Goal: Task Accomplishment & Management: Check status

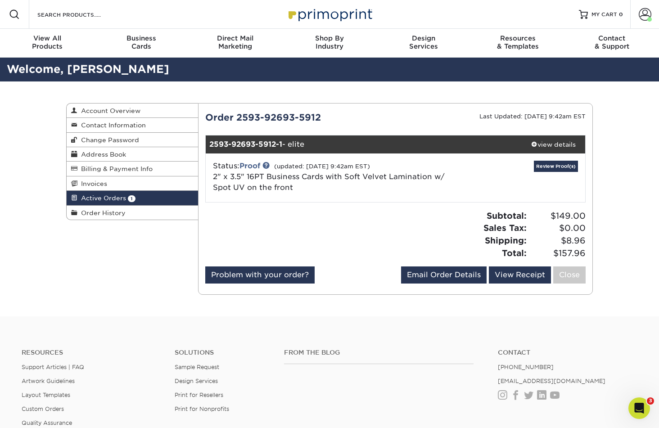
click at [578, 161] on div "Review Proof(s)" at bounding box center [521, 178] width 126 height 34
click at [569, 164] on link "Review Proof(s)" at bounding box center [556, 166] width 44 height 11
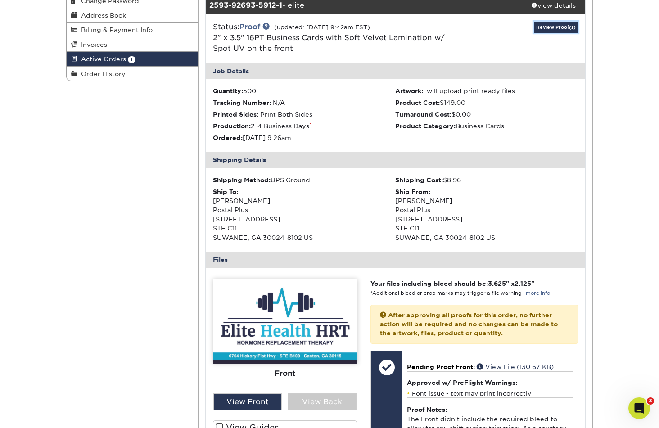
scroll to position [270, 0]
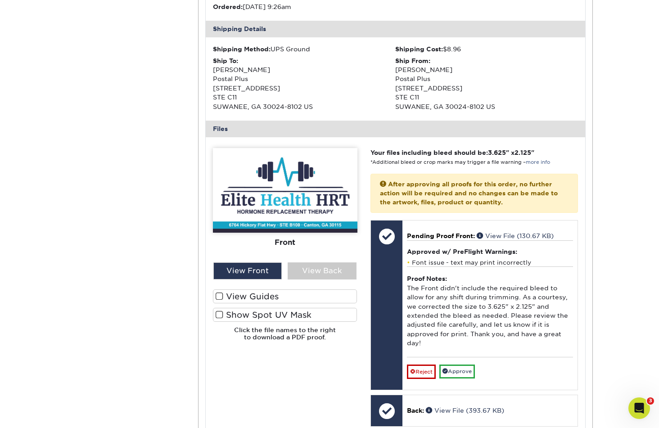
click at [221, 315] on span at bounding box center [220, 315] width 8 height 9
click at [0, 0] on input "Show Spot UV Mask" at bounding box center [0, 0] width 0 height 0
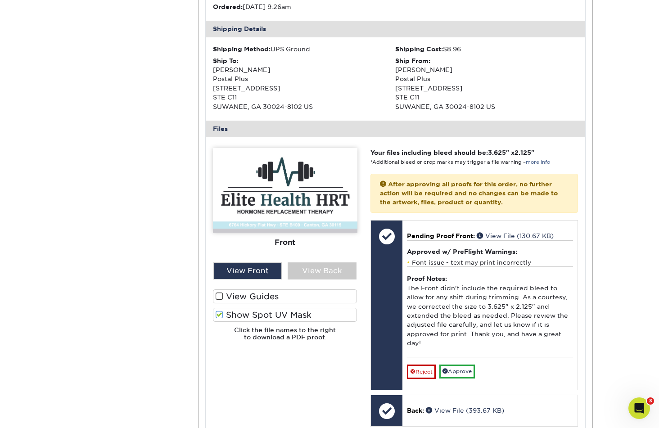
click at [220, 314] on span at bounding box center [220, 315] width 8 height 9
click at [0, 0] on input "Show Spot UV Mask" at bounding box center [0, 0] width 0 height 0
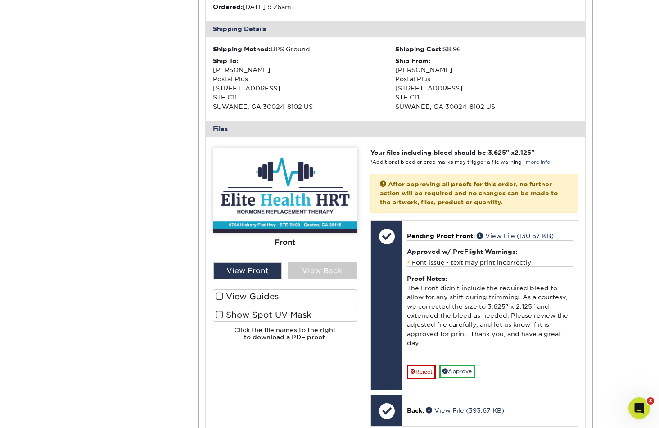
click at [220, 314] on span at bounding box center [220, 315] width 8 height 9
click at [0, 0] on input "Show Spot UV Mask" at bounding box center [0, 0] width 0 height 0
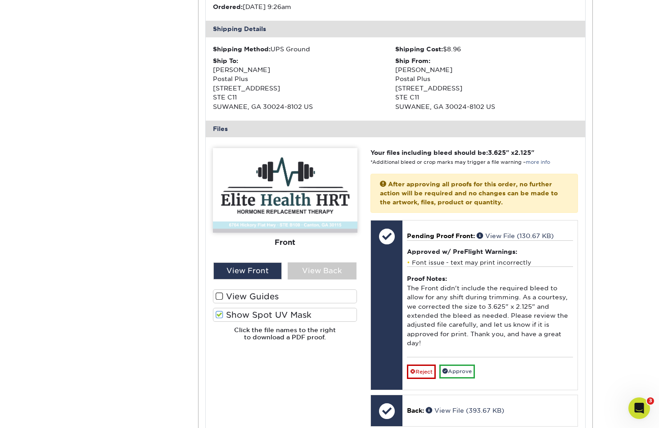
click at [220, 314] on span at bounding box center [220, 315] width 8 height 9
click at [0, 0] on input "Show Spot UV Mask" at bounding box center [0, 0] width 0 height 0
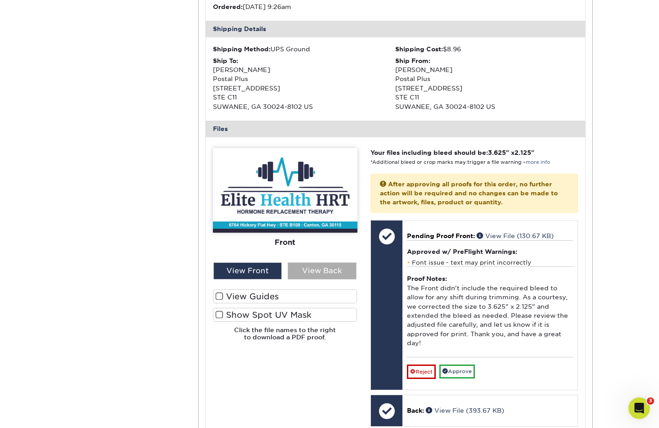
click at [328, 266] on div "View Back" at bounding box center [322, 270] width 69 height 17
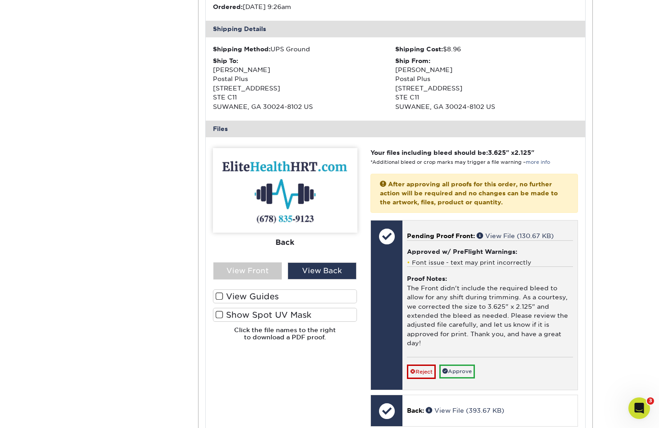
scroll to position [450, 0]
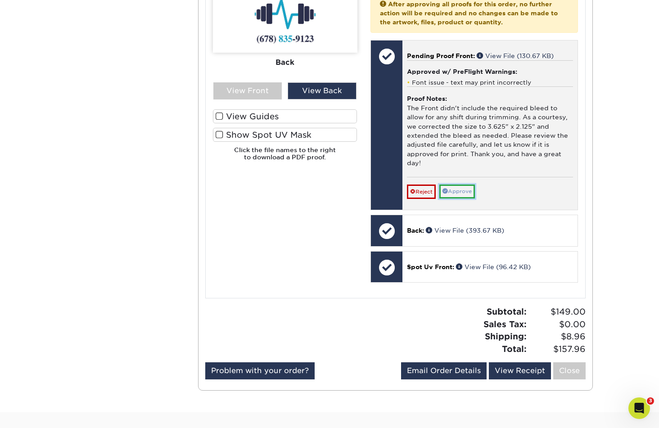
click at [472, 190] on link "Approve" at bounding box center [457, 192] width 36 height 14
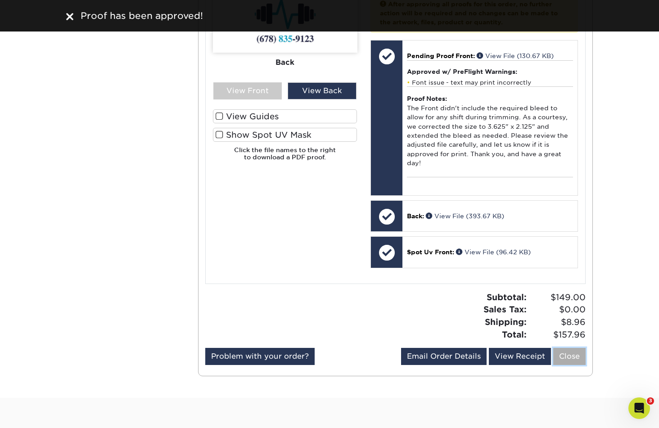
click at [568, 355] on link "Close" at bounding box center [569, 356] width 32 height 17
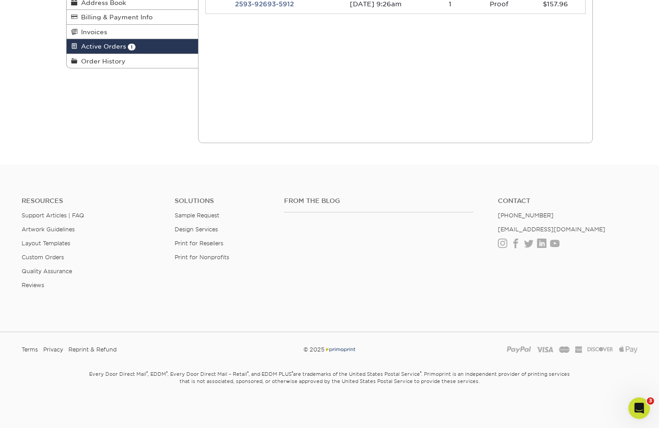
scroll to position [0, 0]
